Goal: Transaction & Acquisition: Obtain resource

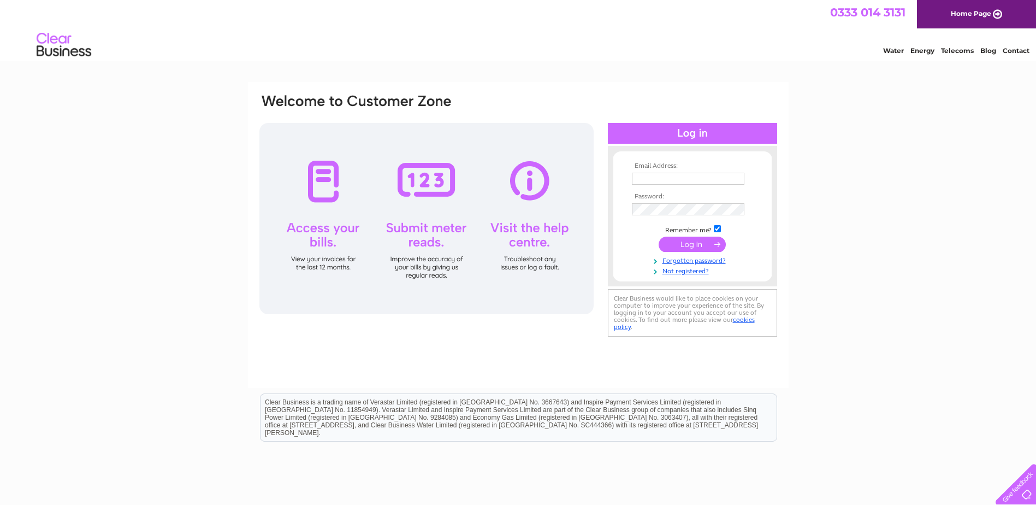
click at [650, 176] on input "text" at bounding box center [688, 179] width 112 height 12
type input "tasha@derekmitchellelec.co.uk"
click at [651, 203] on td at bounding box center [692, 209] width 127 height 17
click at [699, 246] on input "submit" at bounding box center [692, 245] width 67 height 15
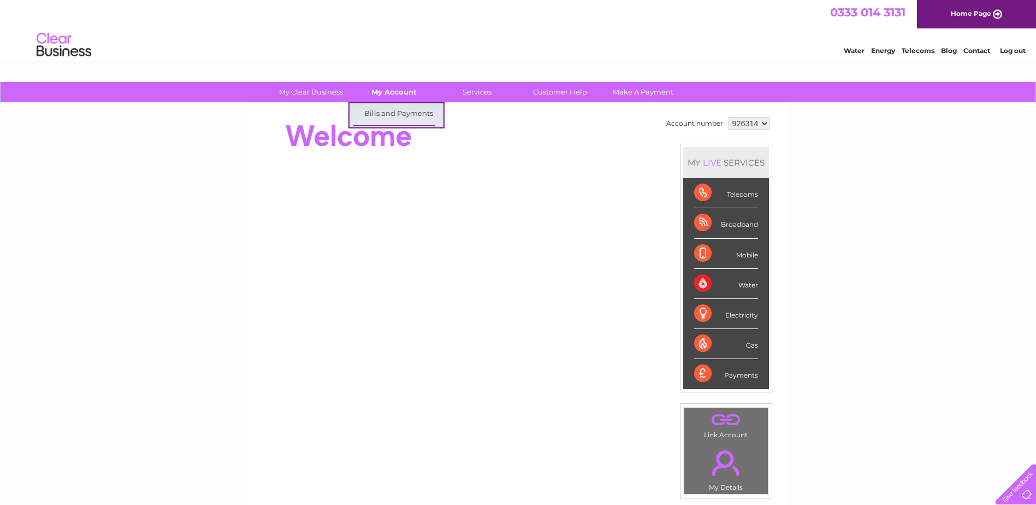
click at [403, 94] on link "My Account" at bounding box center [394, 92] width 90 height 20
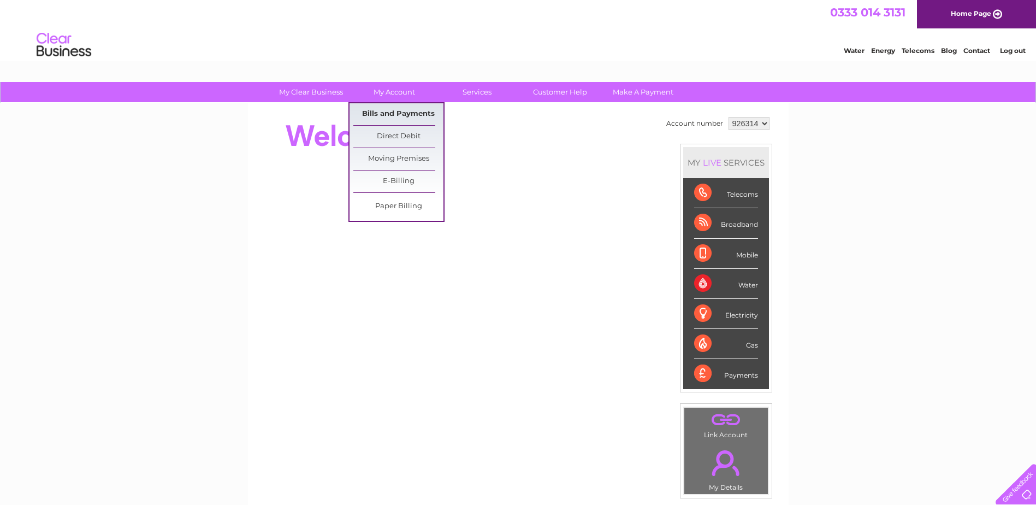
click at [402, 112] on link "Bills and Payments" at bounding box center [398, 114] width 90 height 22
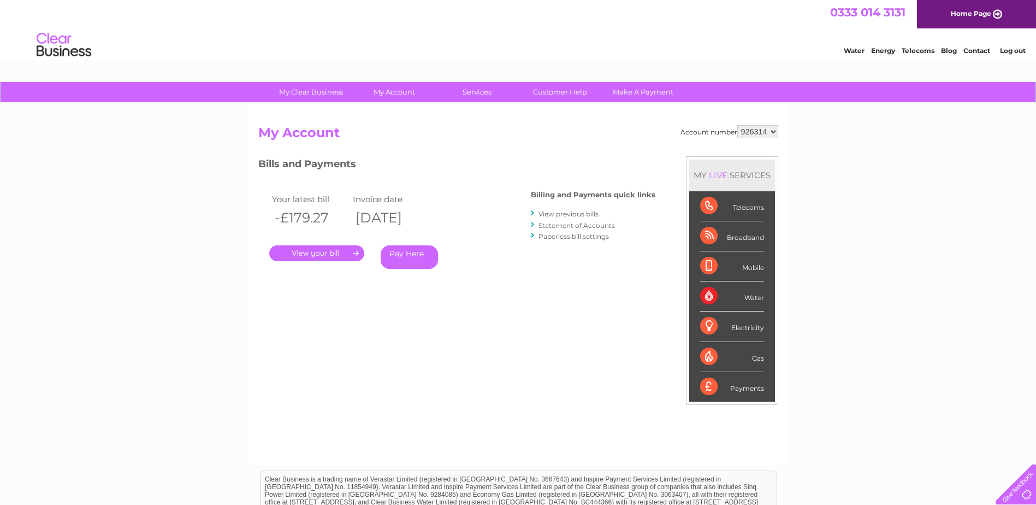
click at [759, 129] on select "926314 991051" at bounding box center [757, 131] width 41 height 13
select select "991051"
click at [737, 125] on select "926314 991051" at bounding box center [757, 131] width 41 height 13
click at [589, 213] on link "View previous bills" at bounding box center [568, 214] width 60 height 8
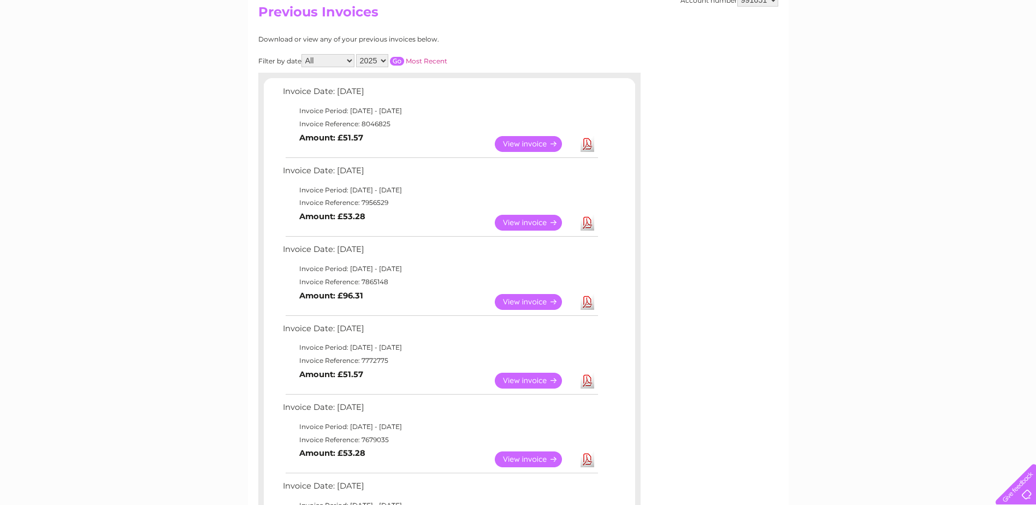
scroll to position [164, 0]
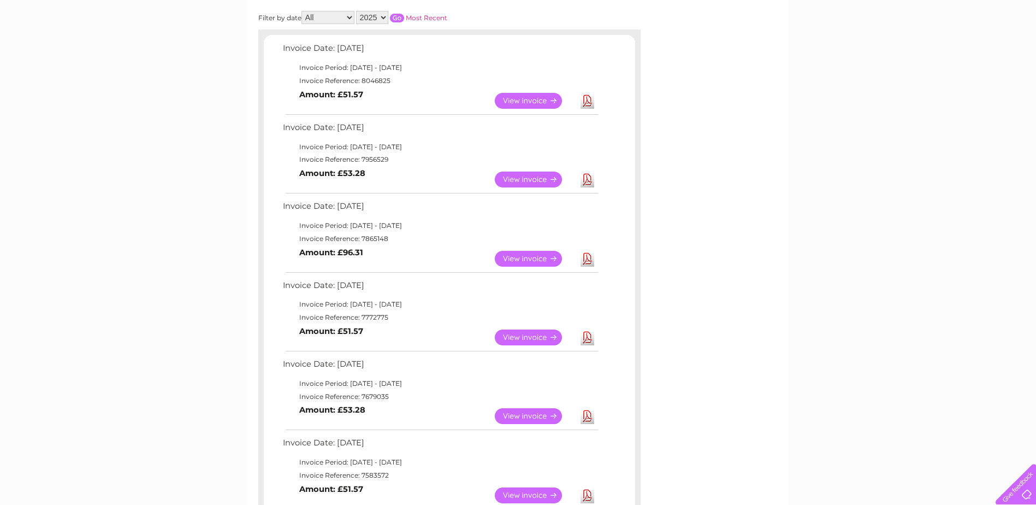
click at [525, 337] on link "View" at bounding box center [535, 337] width 80 height 16
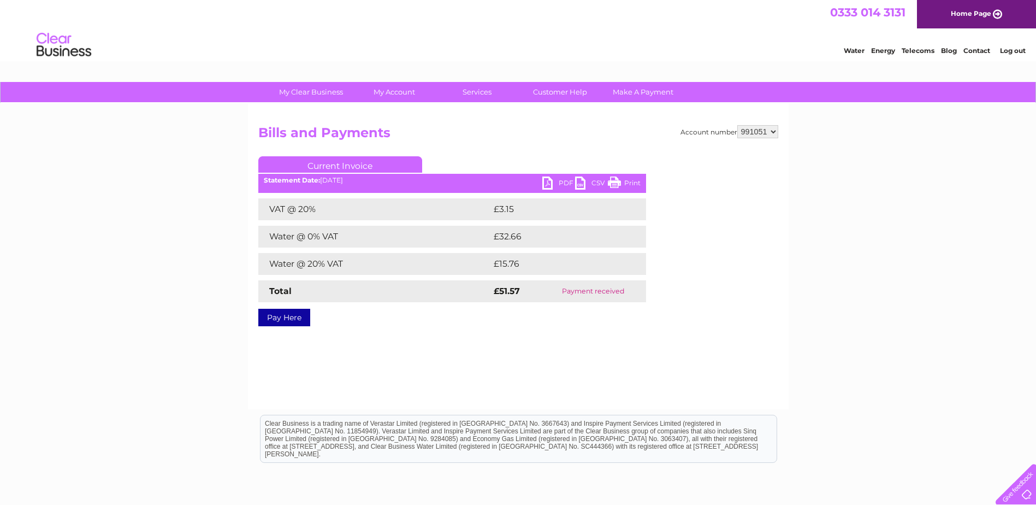
click at [558, 183] on link "PDF" at bounding box center [558, 184] width 33 height 16
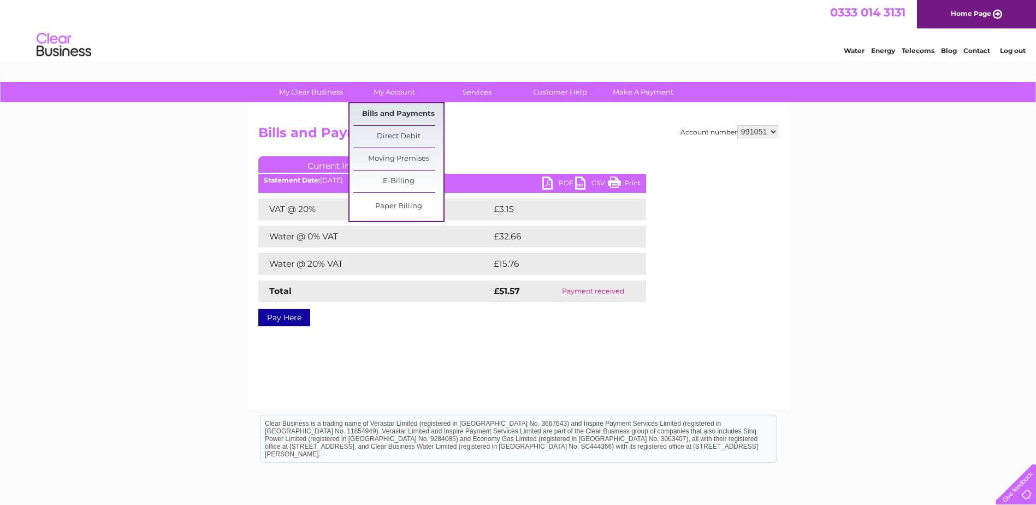
click at [389, 112] on link "Bills and Payments" at bounding box center [398, 114] width 90 height 22
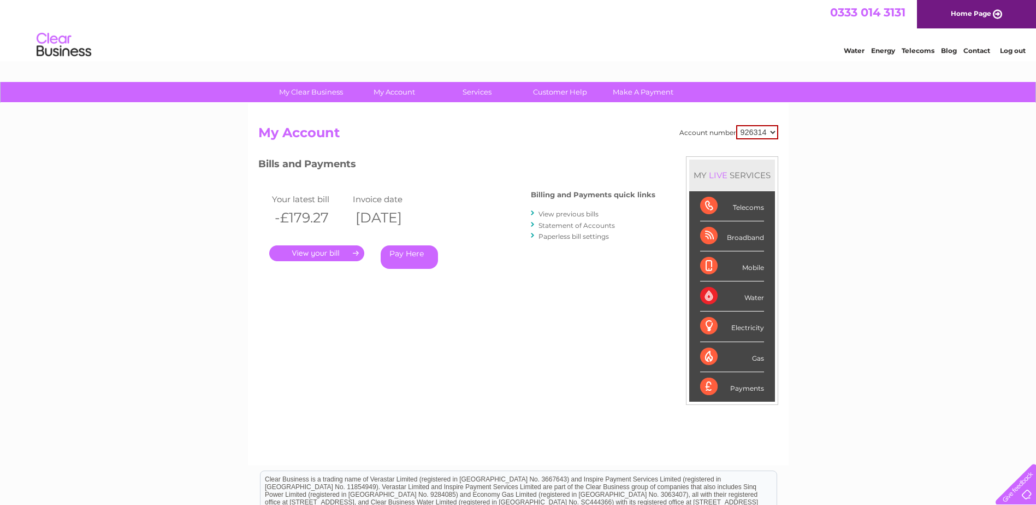
click at [761, 131] on select "926314 991051" at bounding box center [757, 132] width 42 height 14
select select "991051"
click at [736, 125] on select "926314 991051" at bounding box center [757, 132] width 42 height 14
click at [579, 213] on link "View previous bills" at bounding box center [568, 214] width 60 height 8
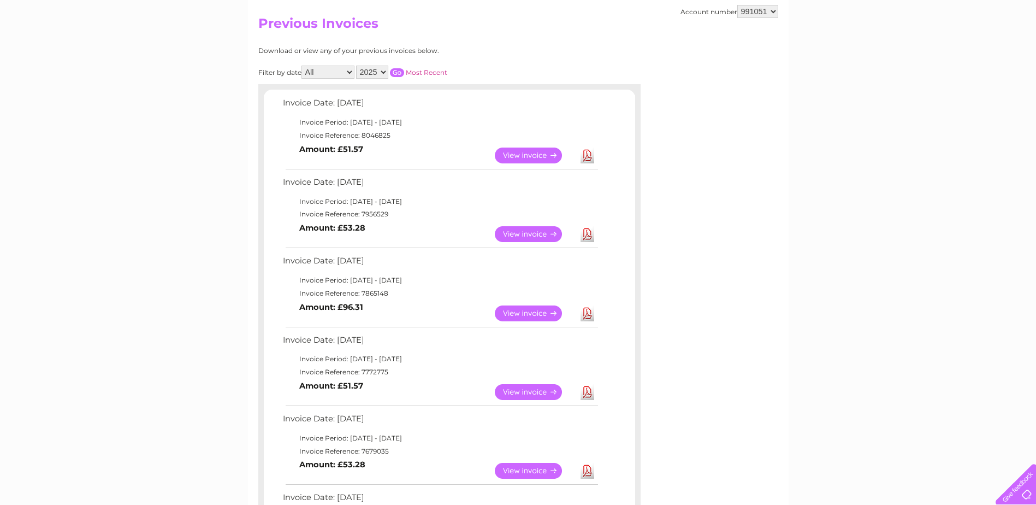
scroll to position [164, 0]
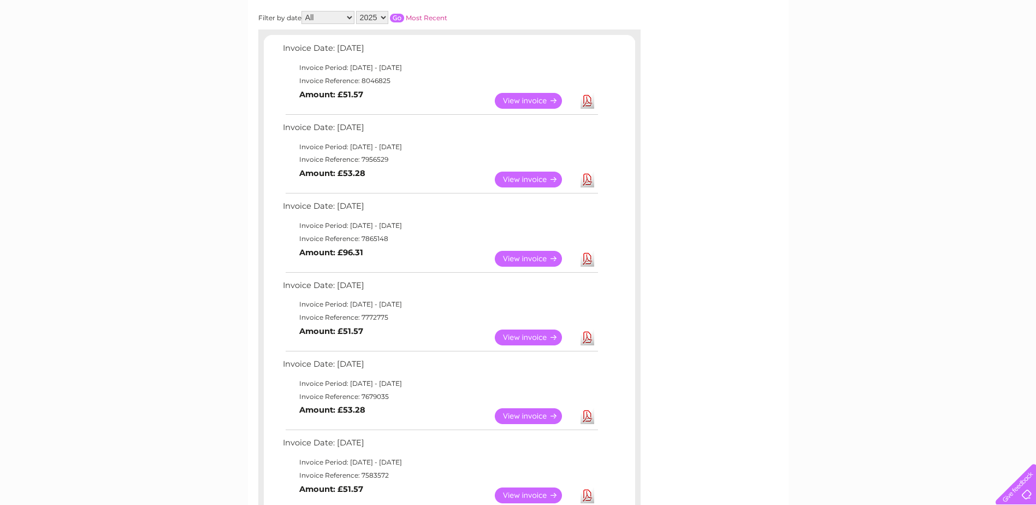
click at [526, 258] on link "View" at bounding box center [535, 259] width 80 height 16
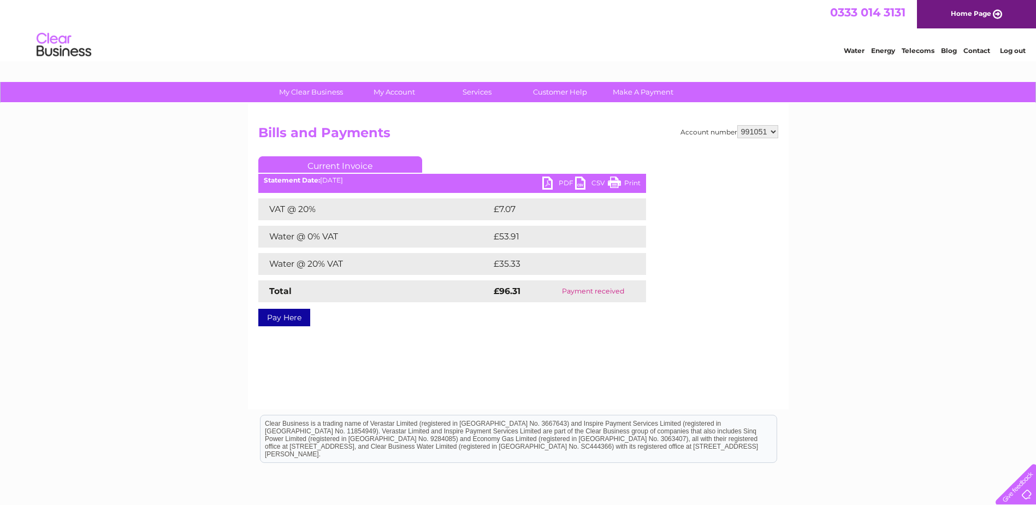
click at [550, 175] on ul "Current Invoice" at bounding box center [452, 166] width 388 height 20
click at [556, 185] on link "PDF" at bounding box center [558, 184] width 33 height 16
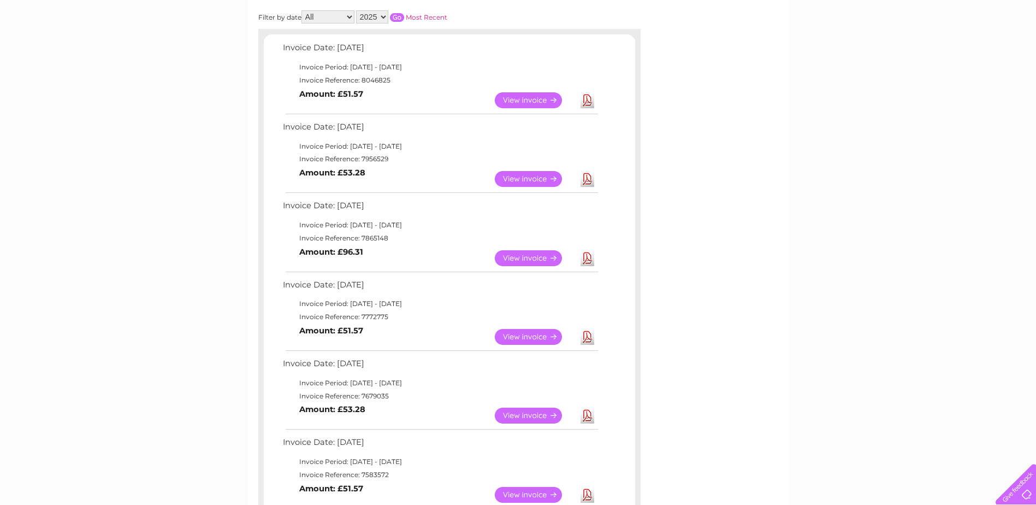
click at [528, 175] on link "View" at bounding box center [535, 179] width 80 height 16
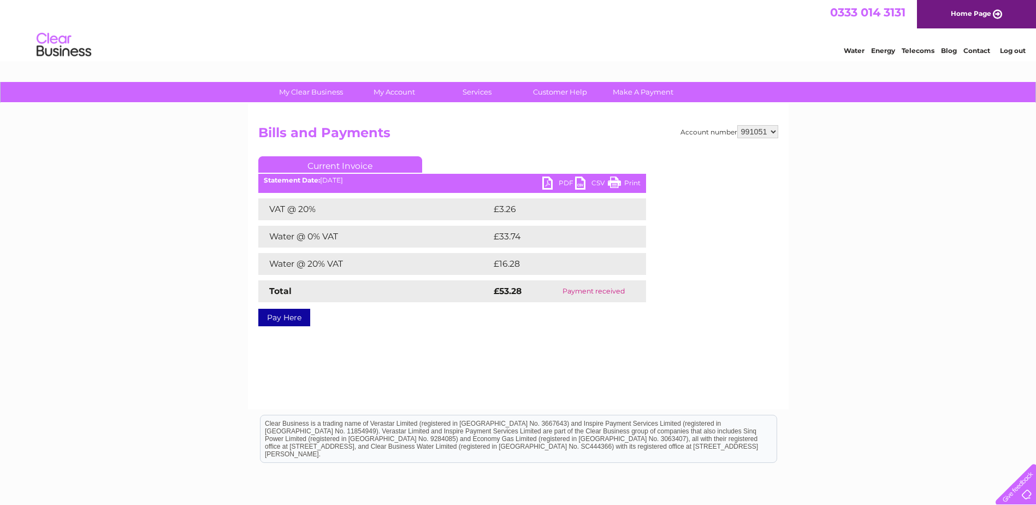
click at [560, 177] on link "PDF" at bounding box center [558, 184] width 33 height 16
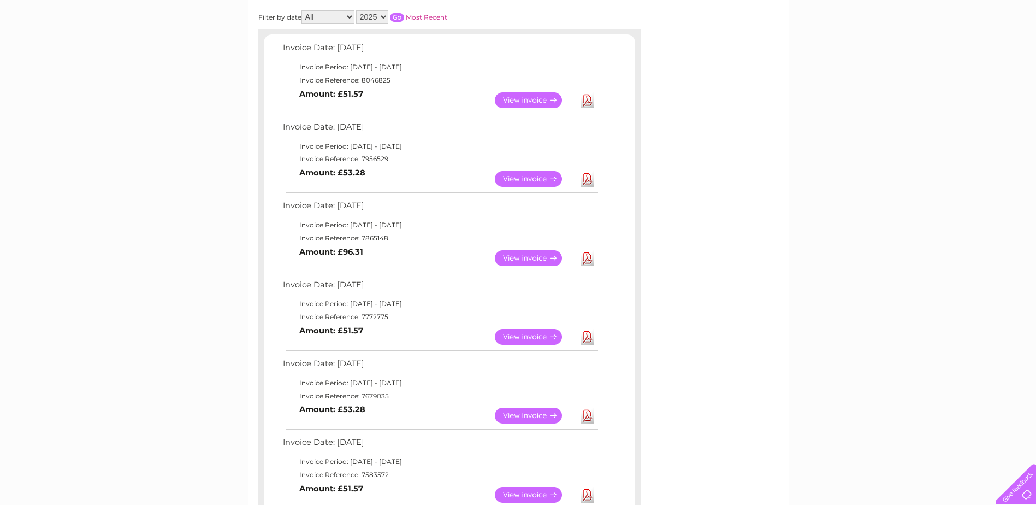
click at [529, 100] on link "View" at bounding box center [535, 100] width 80 height 16
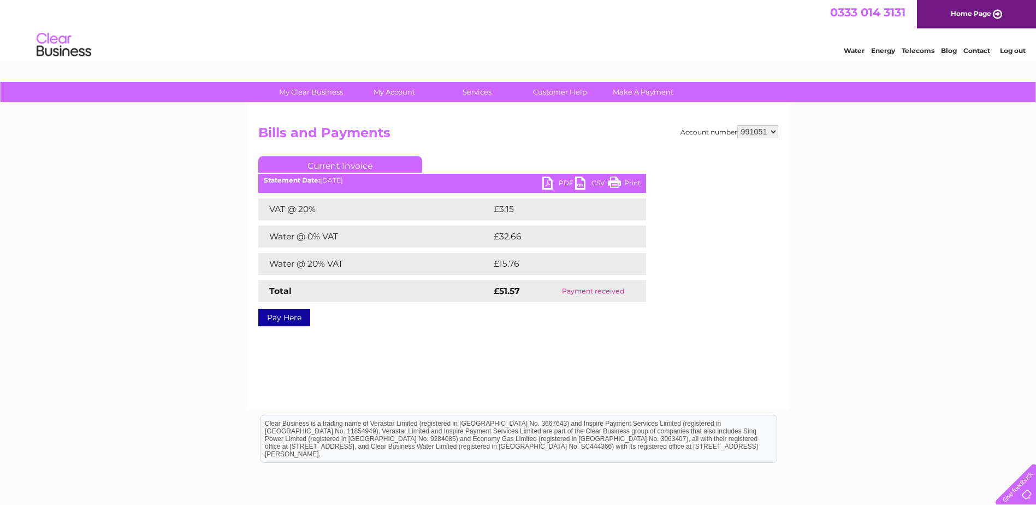
click at [557, 182] on link "PDF" at bounding box center [558, 184] width 33 height 16
